Goal: Task Accomplishment & Management: Manage account settings

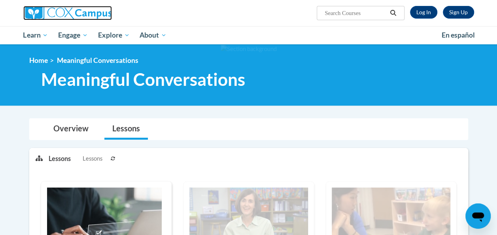
click at [47, 13] on img at bounding box center [67, 13] width 89 height 14
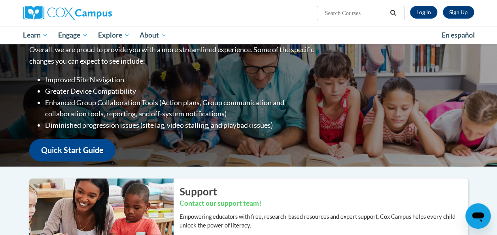
scroll to position [7, 0]
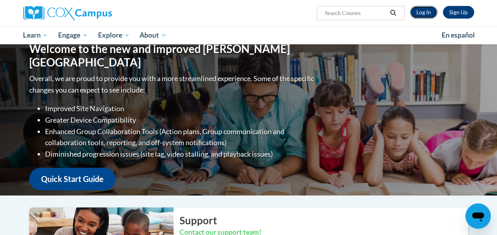
click at [425, 13] on link "Log In" at bounding box center [423, 12] width 27 height 13
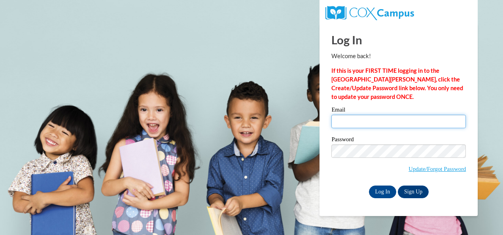
click at [345, 124] on input "Email" at bounding box center [399, 121] width 135 height 13
type input "sara.wanous@clevelandmetroschools.org"
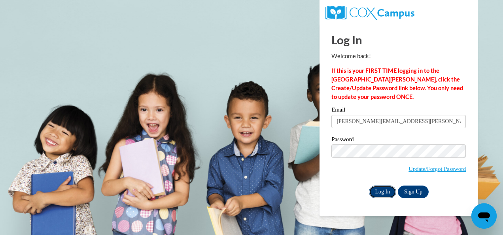
click at [388, 191] on input "Log In" at bounding box center [383, 192] width 28 height 13
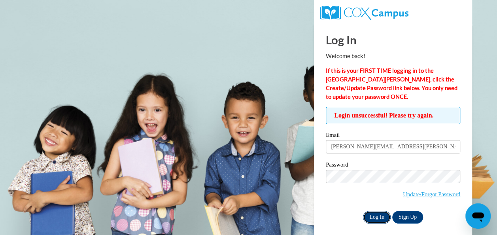
click at [382, 219] on input "Log In" at bounding box center [377, 217] width 28 height 13
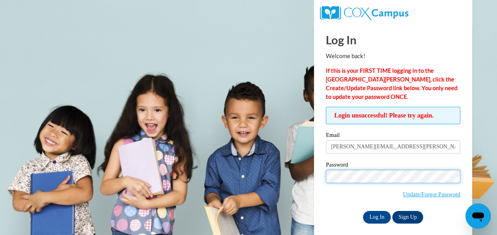
click at [363, 211] on input "Log In" at bounding box center [377, 217] width 28 height 13
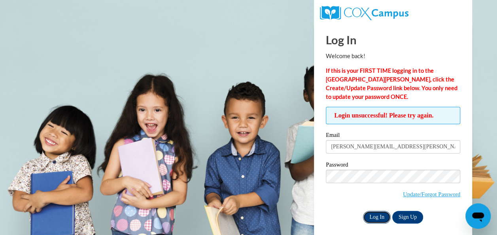
click at [373, 216] on input "Log In" at bounding box center [377, 217] width 28 height 13
